Goal: Task Accomplishment & Management: Manage account settings

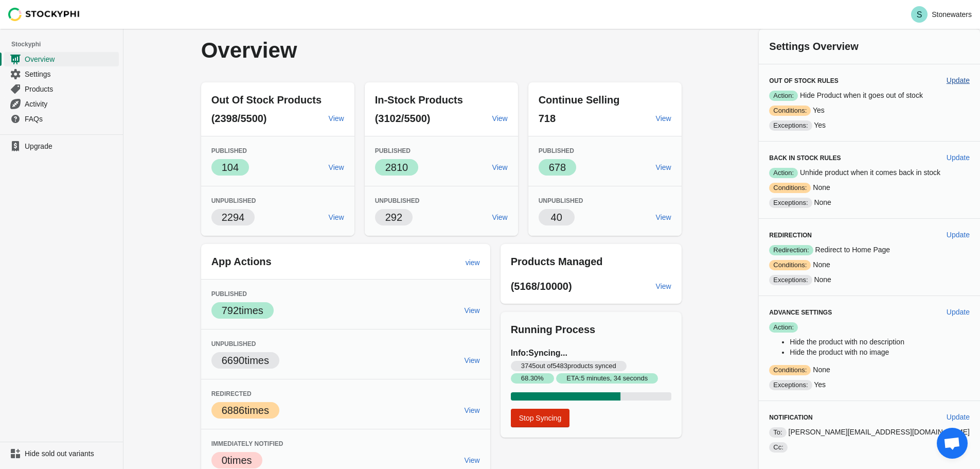
click at [954, 83] on span "Update" at bounding box center [958, 80] width 23 height 8
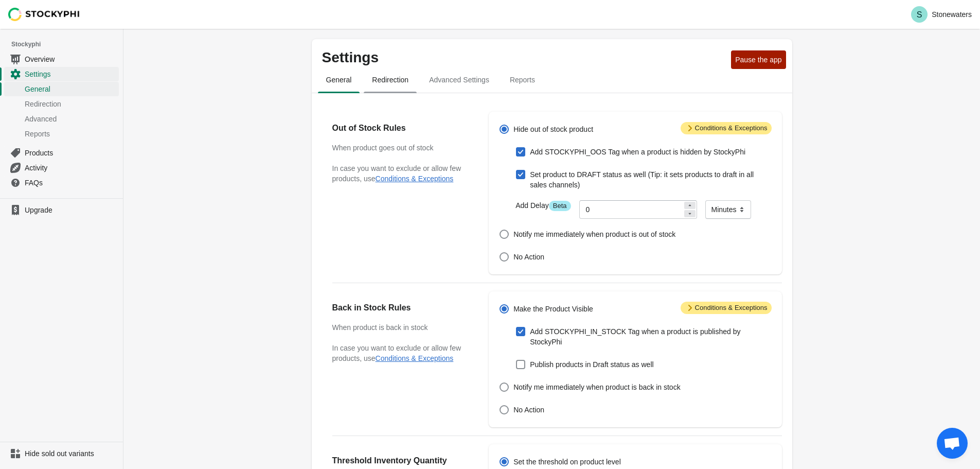
click at [395, 90] on button "Redirection" at bounding box center [390, 79] width 57 height 27
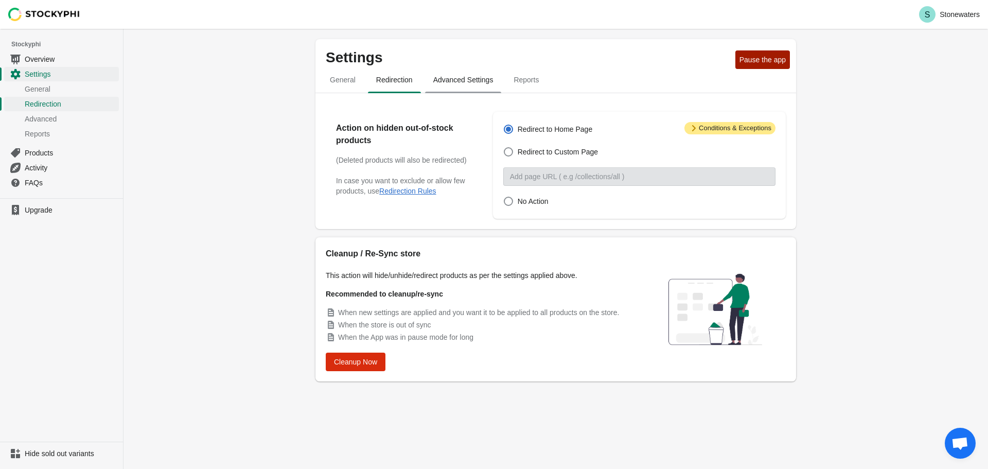
click at [474, 84] on span "Advanced Settings" at bounding box center [463, 80] width 77 height 19
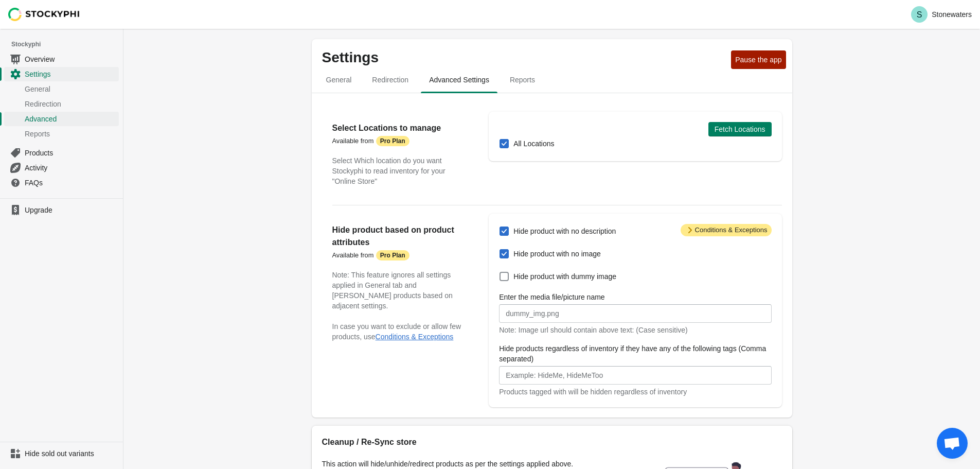
click at [213, 255] on div "Settings Pause the app General Redirection Advanced Settings Reports General Re…" at bounding box center [552, 317] width 857 height 576
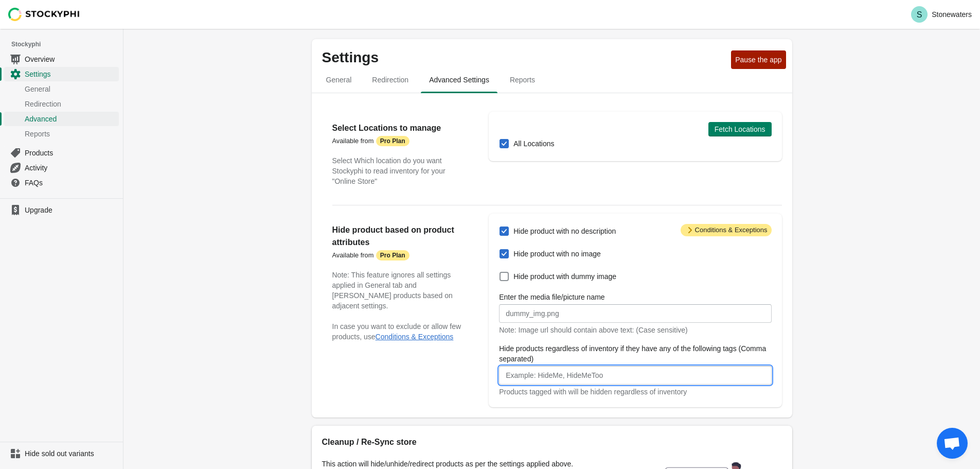
click at [574, 377] on input "Hide products regardless of inventory if they have any of the following tags (C…" at bounding box center [635, 375] width 272 height 19
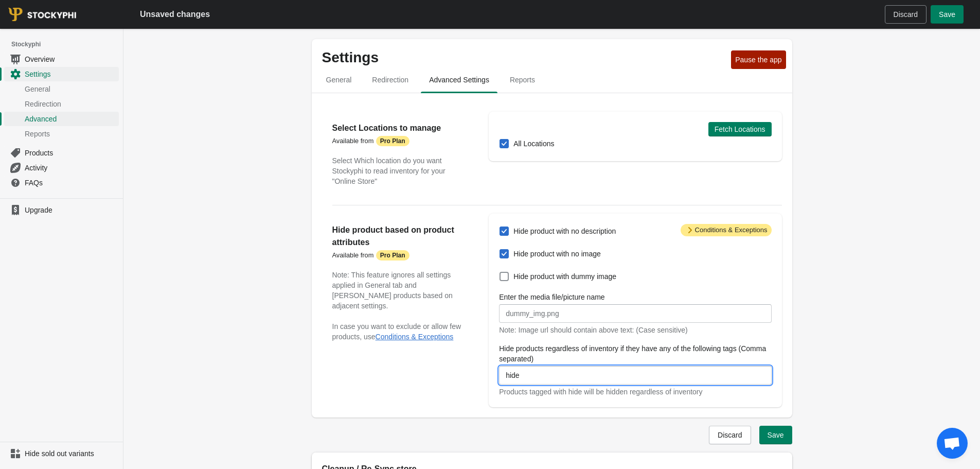
type input "hide"
click at [813, 354] on div "Settings Pause the app General Redirection Advanced Settings Reports General Re…" at bounding box center [552, 330] width 857 height 603
click at [785, 426] on div "Discard Save" at bounding box center [548, 430] width 489 height 27
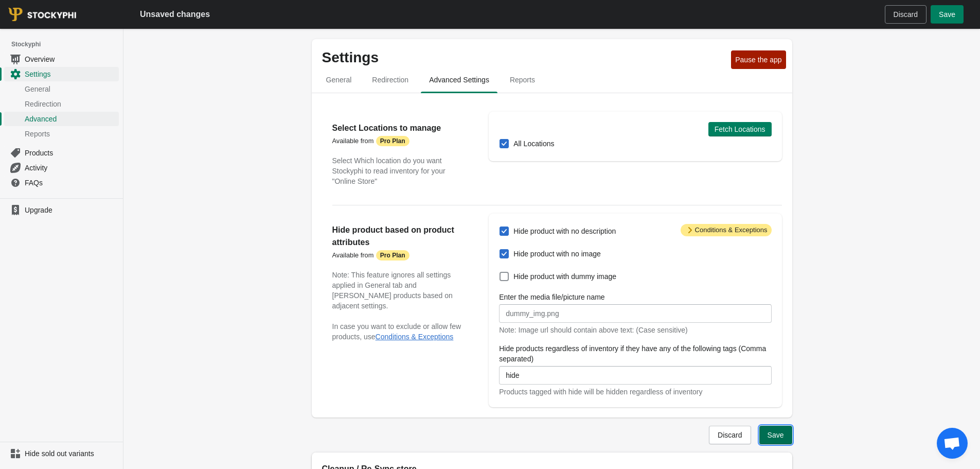
click at [785, 429] on button "Save" at bounding box center [776, 435] width 33 height 19
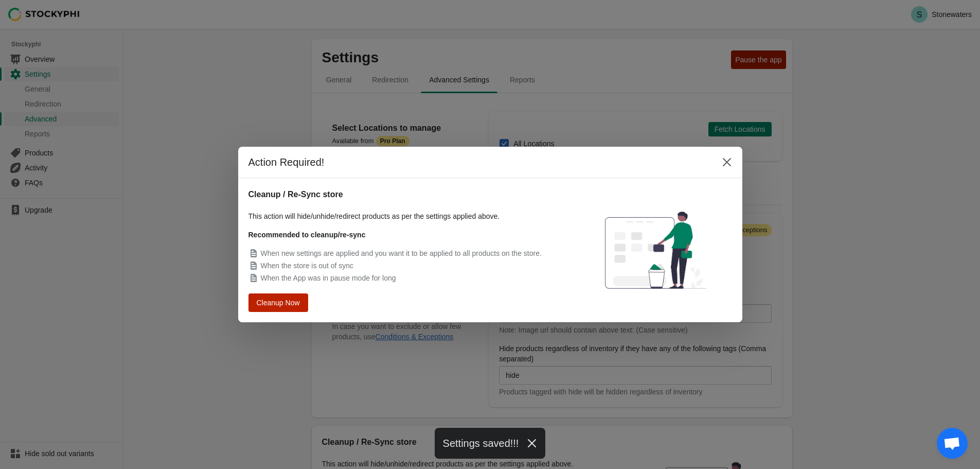
click at [298, 307] on button "Cleanup Now" at bounding box center [278, 302] width 54 height 16
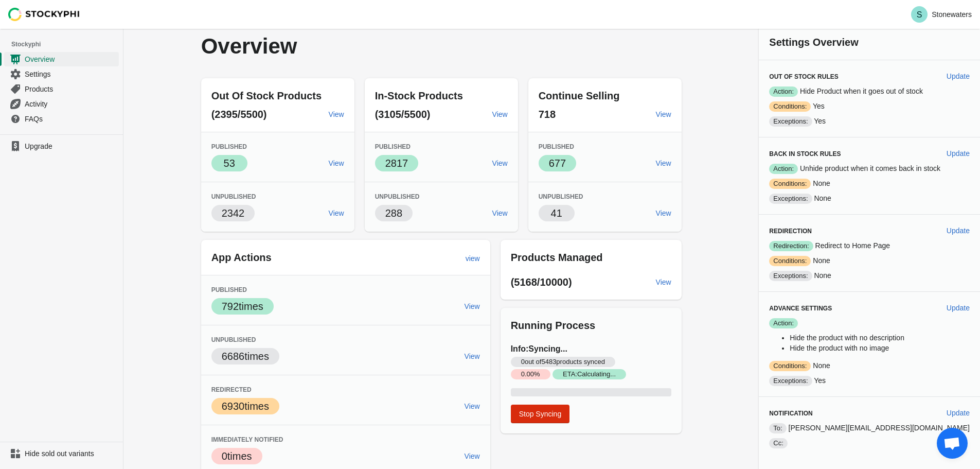
scroll to position [10, 0]
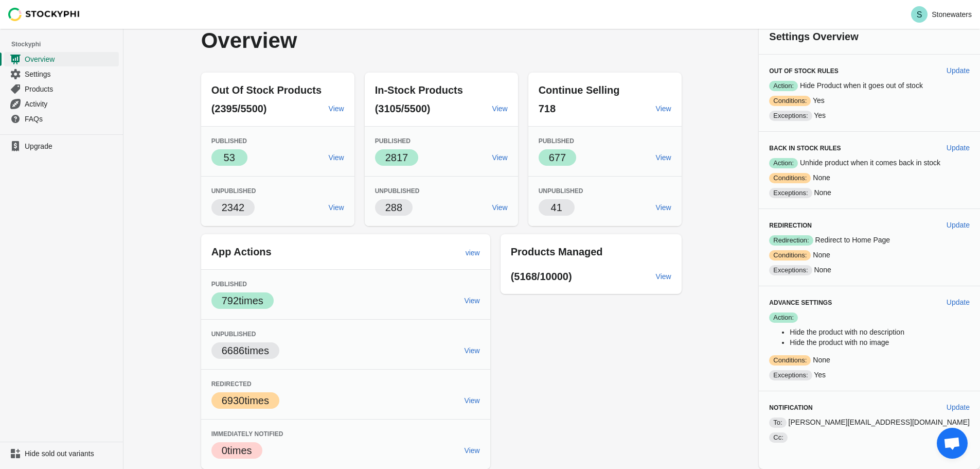
click at [184, 126] on div "Overview Out Of Stock Products (2395/5500) View Published Success 53 View Unpub…" at bounding box center [552, 244] width 857 height 450
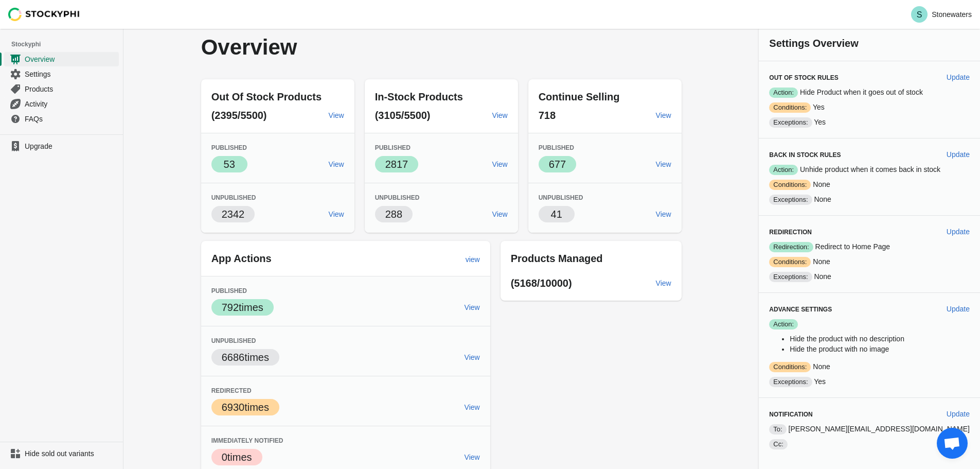
scroll to position [0, 0]
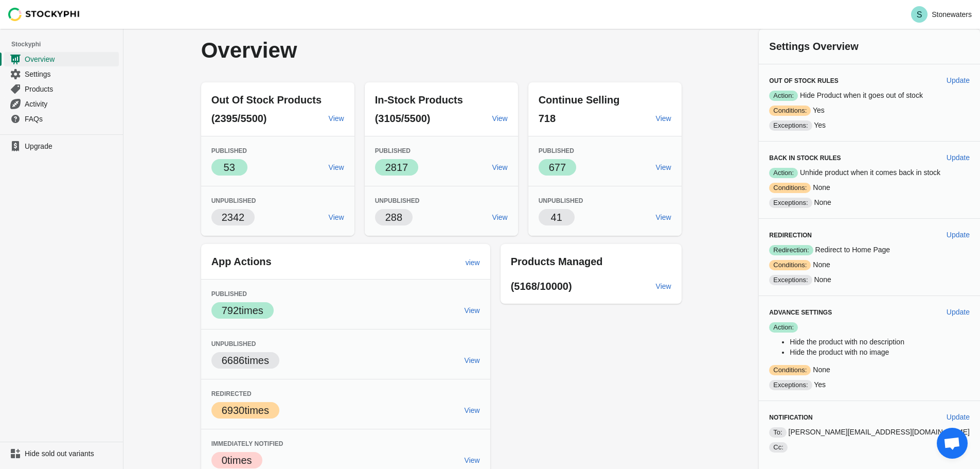
click at [37, 9] on img at bounding box center [44, 14] width 72 height 13
